Goal: Transaction & Acquisition: Subscribe to service/newsletter

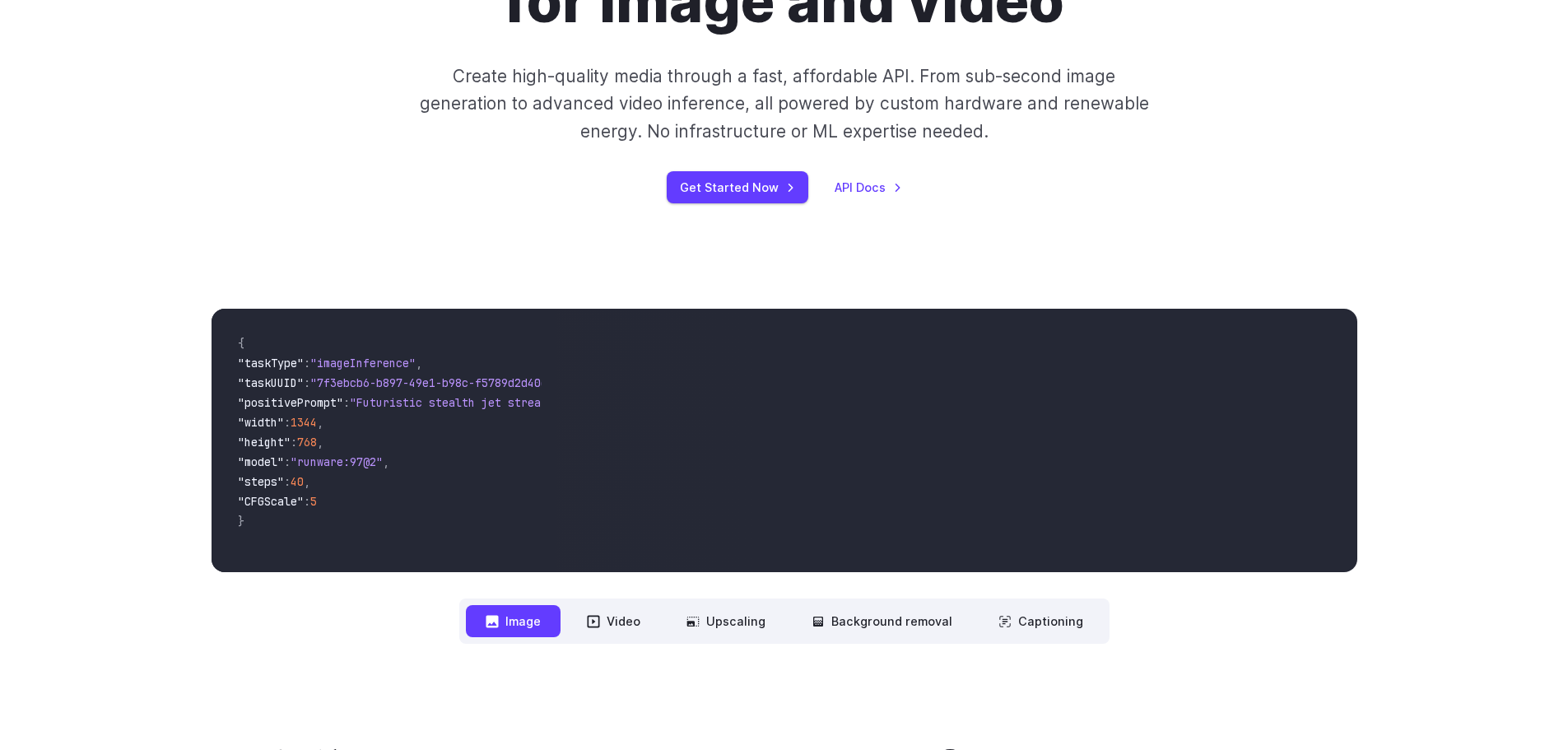
scroll to position [329, 0]
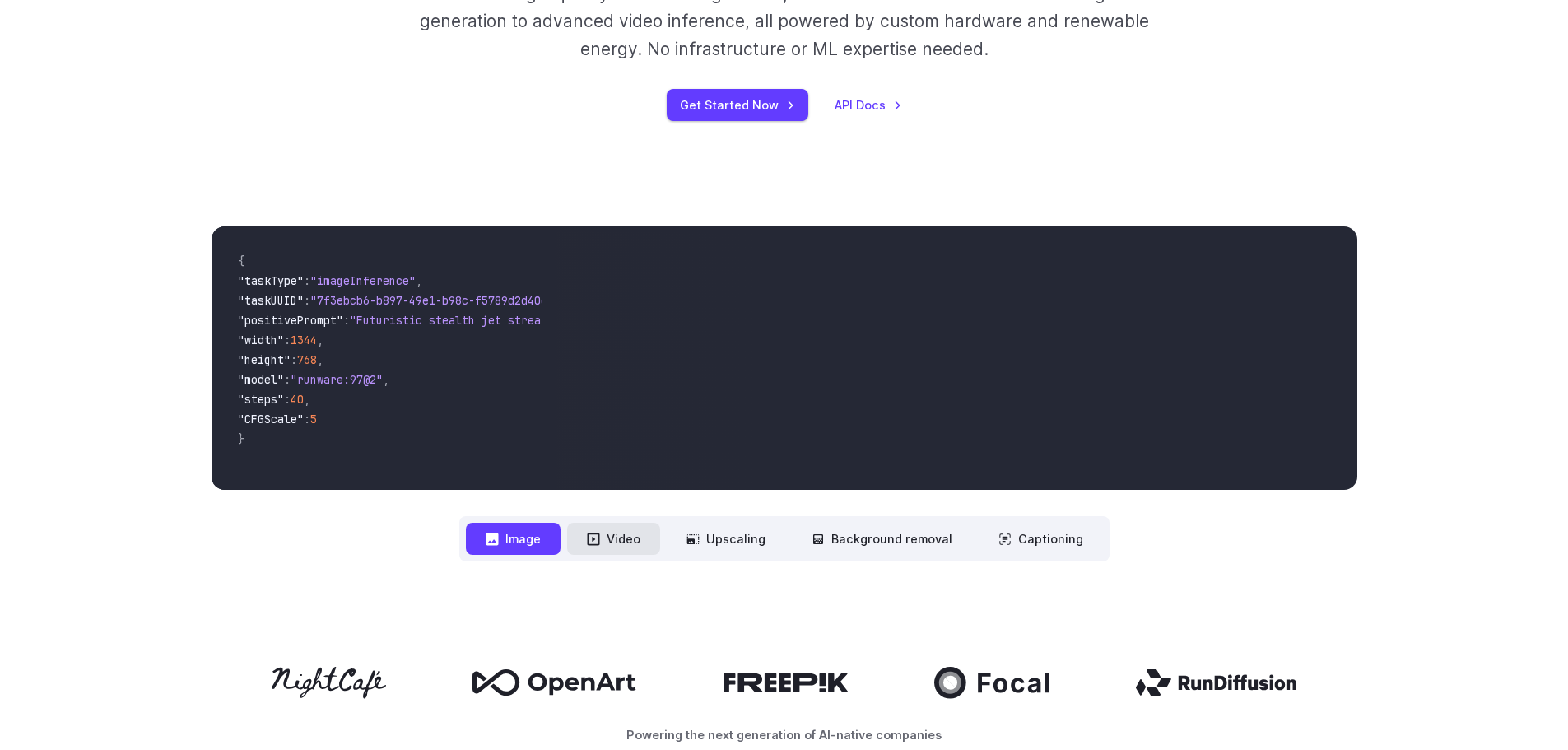
click at [618, 525] on button "Video" at bounding box center [613, 538] width 93 height 32
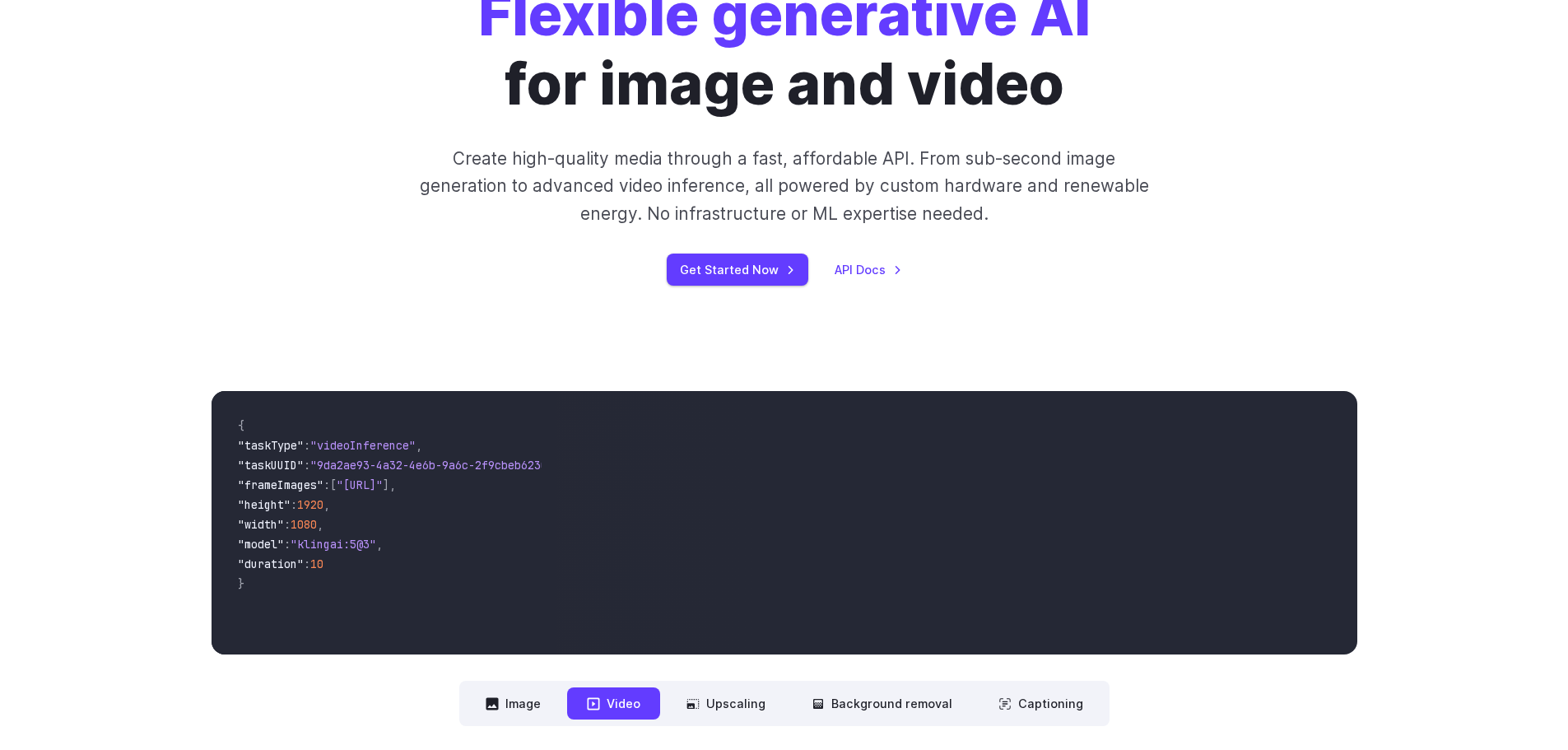
scroll to position [0, 0]
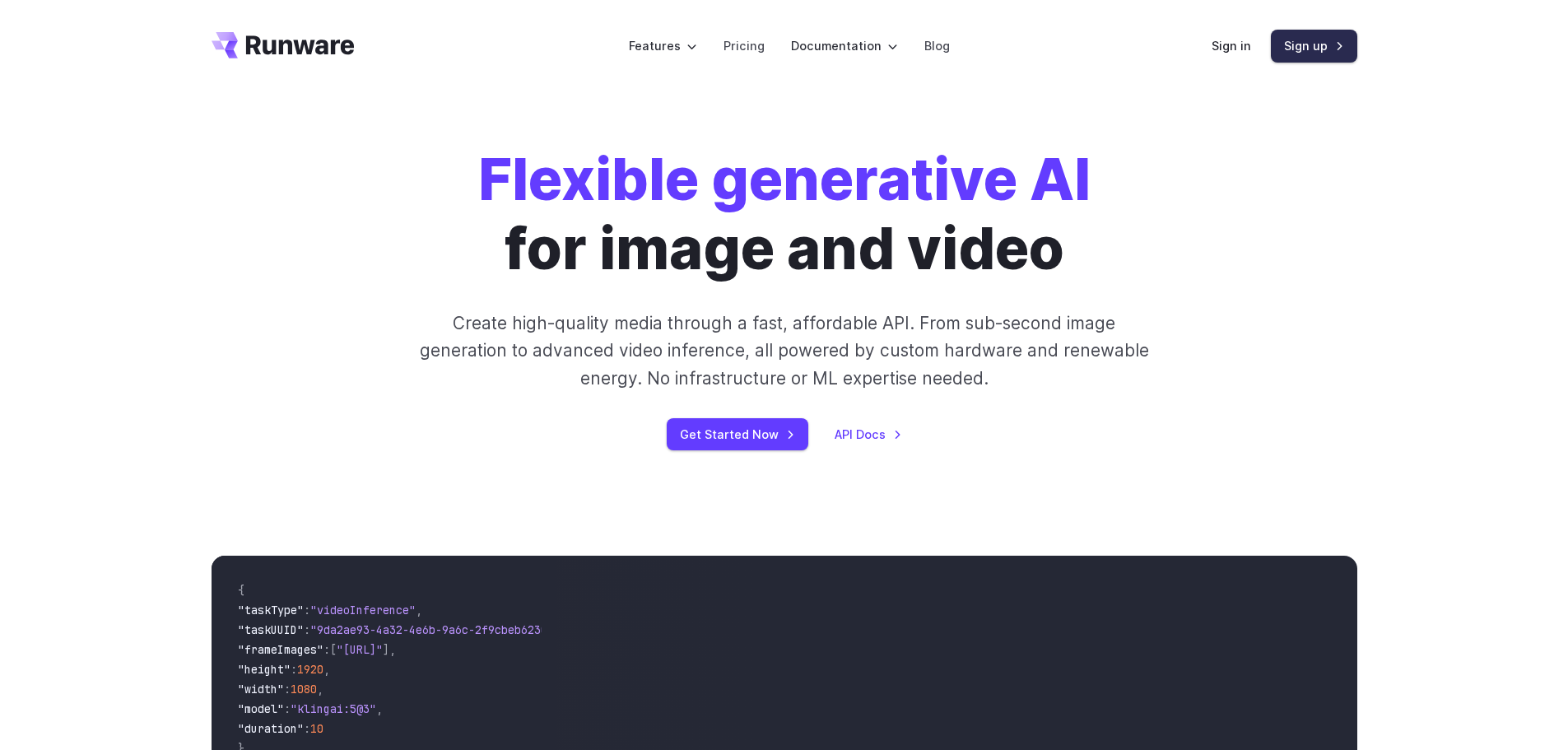
click at [1279, 52] on link "Sign up" at bounding box center [1313, 45] width 86 height 32
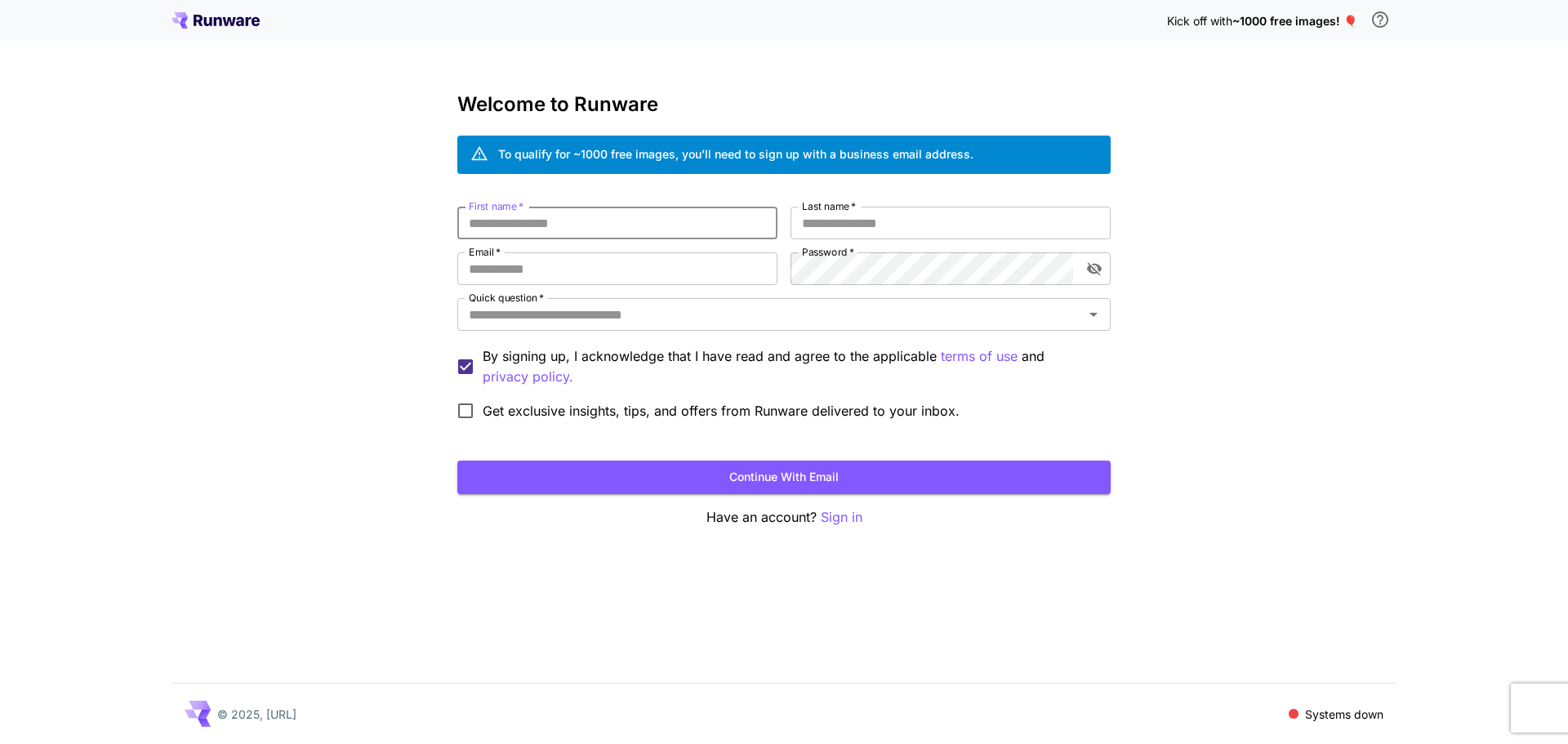
click at [678, 223] on input "First name   *" at bounding box center [617, 223] width 321 height 33
click at [998, 226] on input "Last name   *" at bounding box center [950, 223] width 321 height 33
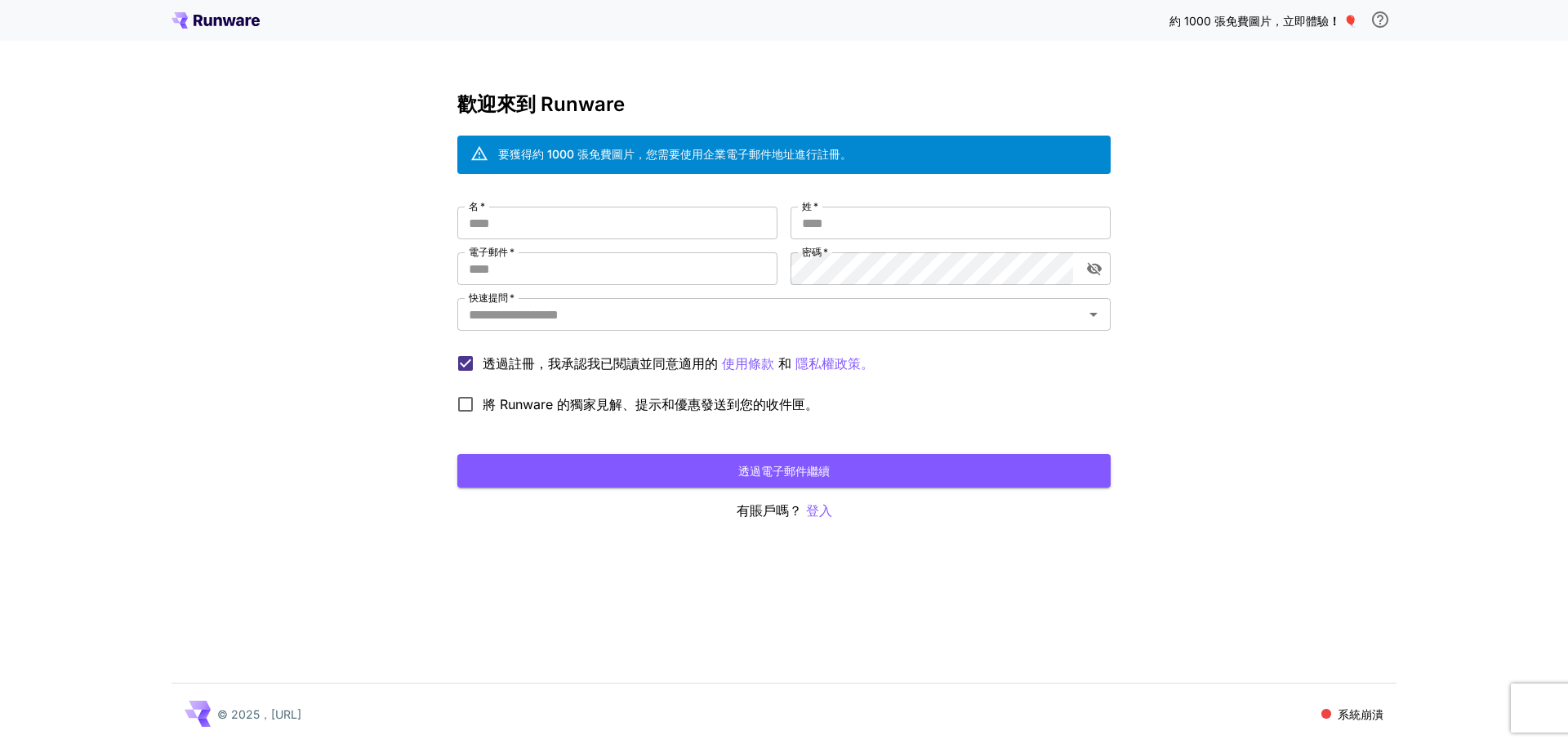
click at [1266, 139] on div "約 1000 張免費圖片，立即體驗 ！ 🎈 歡迎來到 Runware 要獲得約 1000 張免費圖片，您需要使用企業電子郵件地址進行註冊。 名   * 名  …" at bounding box center [784, 372] width 1568 height 744
